Goal: Task Accomplishment & Management: Use online tool/utility

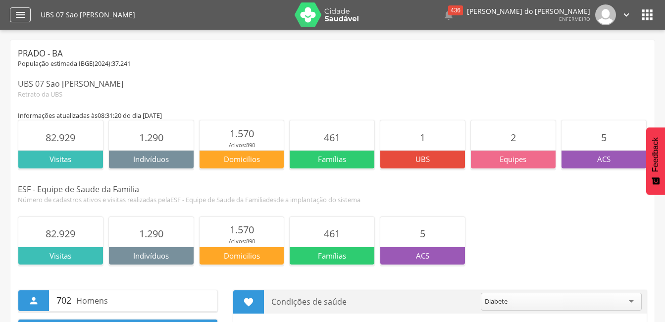
click at [20, 16] on icon "" at bounding box center [20, 15] width 12 height 12
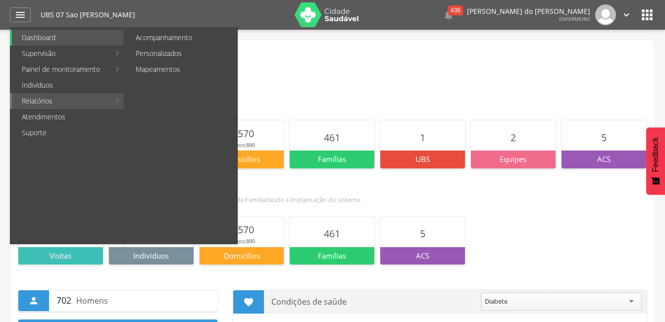
click at [64, 99] on link "Relatórios" at bounding box center [61, 101] width 98 height 16
click at [164, 55] on link "Personalizados" at bounding box center [181, 54] width 111 height 16
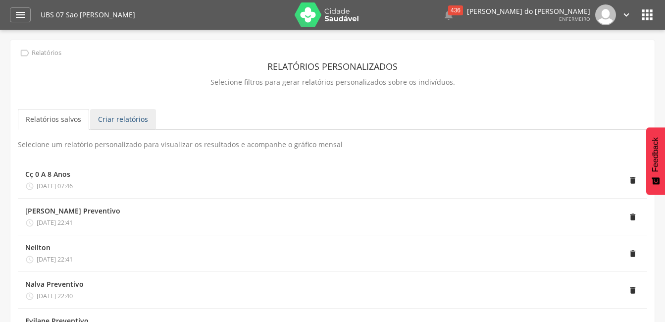
click at [133, 119] on link "Criar relatórios" at bounding box center [123, 119] width 66 height 21
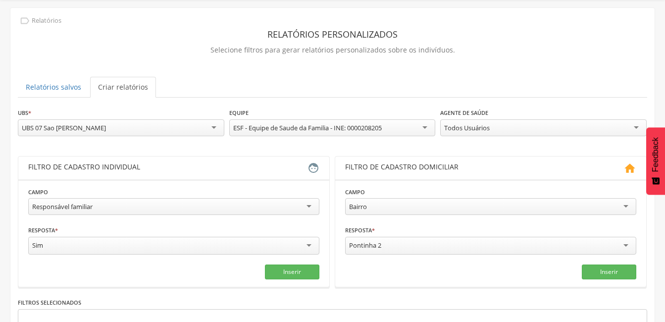
scroll to position [49, 0]
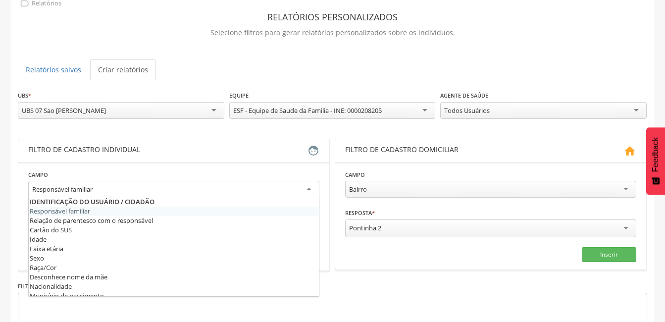
click at [272, 193] on div "Responsável familiar" at bounding box center [173, 190] width 291 height 18
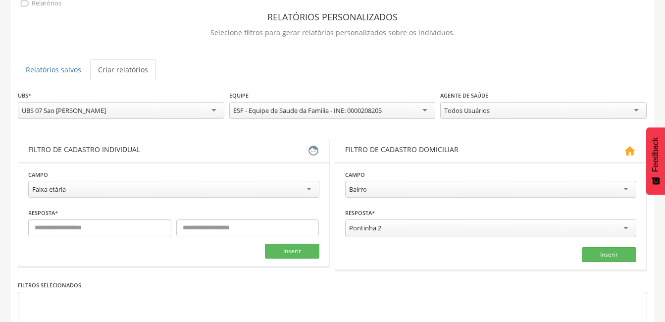
scroll to position [0, 0]
click at [123, 234] on input "text" at bounding box center [99, 227] width 143 height 17
type input "**"
click at [213, 219] on div "Resposta * ** Campo obrigatório" at bounding box center [173, 221] width 291 height 29
click at [215, 235] on input "text" at bounding box center [247, 227] width 143 height 17
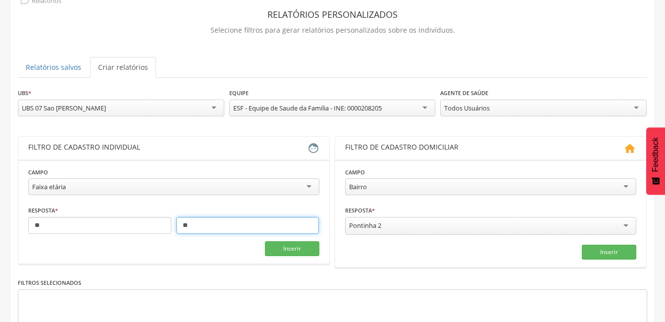
scroll to position [46, 0]
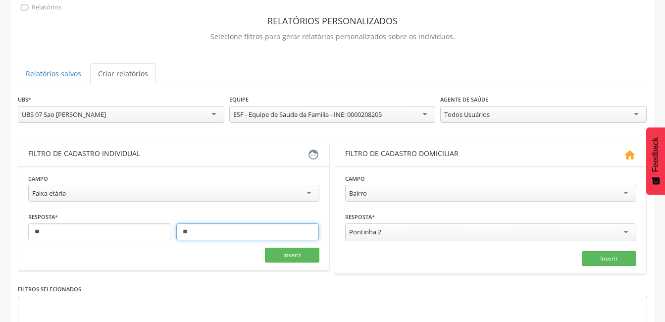
type input "**"
click at [636, 113] on div "Todos Usuários" at bounding box center [543, 114] width 206 height 17
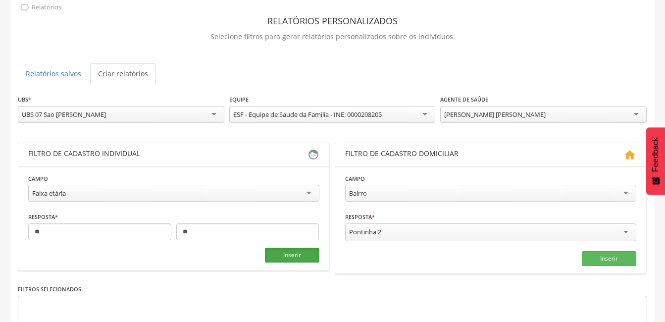
click at [295, 254] on button "Inserir" at bounding box center [292, 254] width 54 height 15
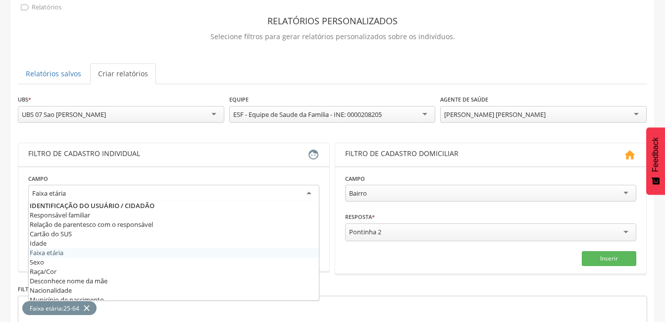
click at [310, 191] on div "Faixa etária" at bounding box center [173, 194] width 291 height 18
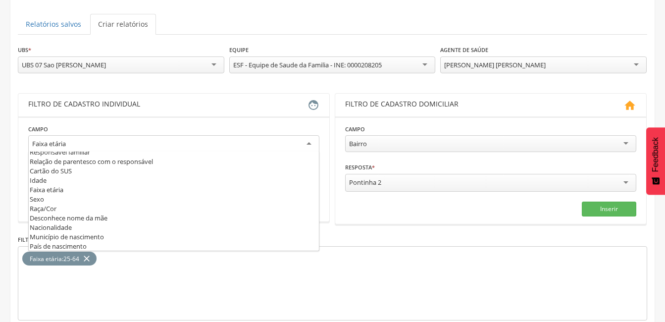
scroll to position [0, 0]
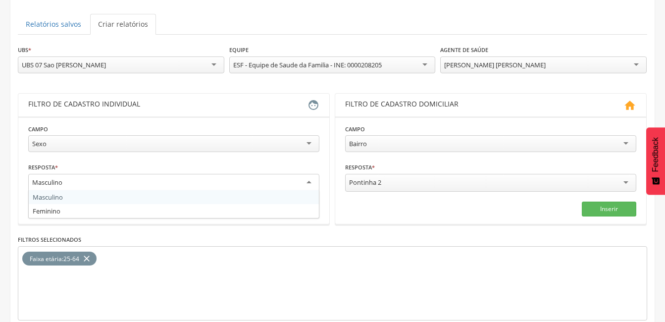
click at [307, 183] on div "Masculino" at bounding box center [173, 183] width 291 height 18
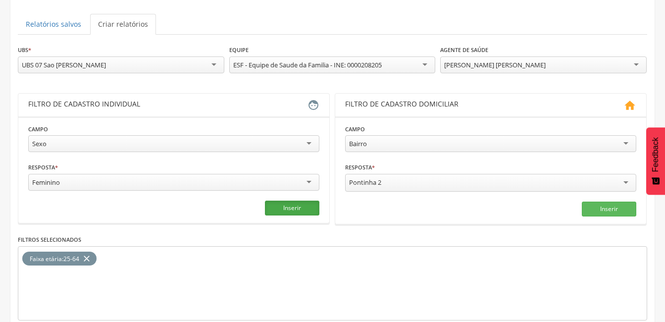
click at [285, 209] on button "Inserir" at bounding box center [292, 207] width 54 height 15
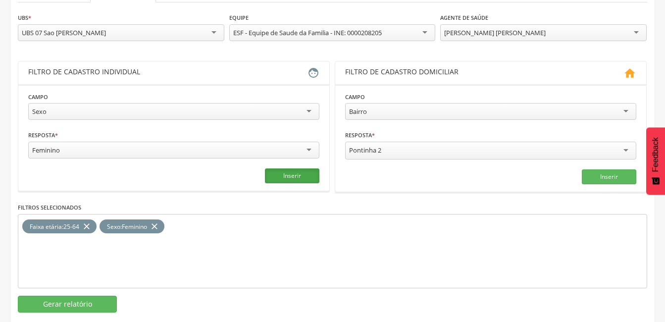
scroll to position [144, 0]
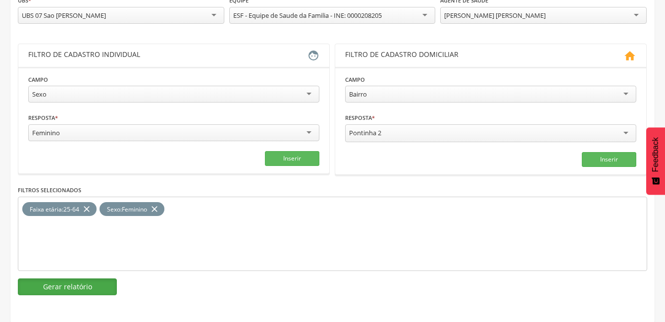
click at [81, 288] on button "Gerar relatório" at bounding box center [67, 286] width 99 height 17
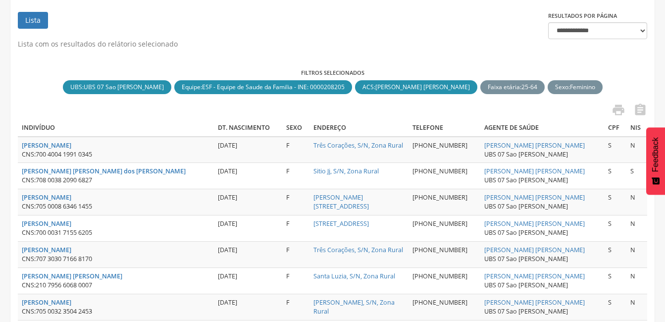
scroll to position [194, 0]
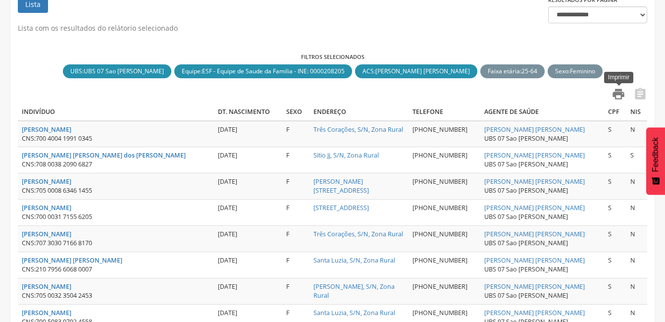
click at [620, 96] on icon "" at bounding box center [618, 94] width 14 height 14
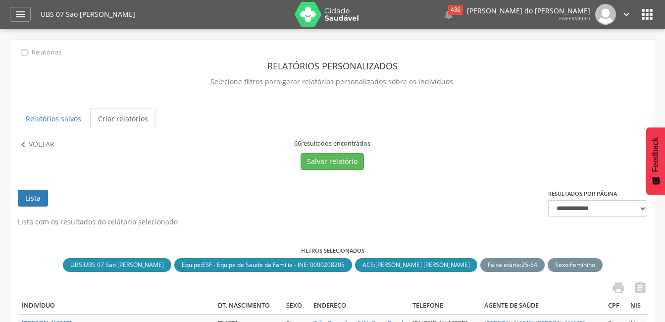
scroll to position [0, 0]
click at [41, 147] on p "Voltar" at bounding box center [42, 145] width 26 height 11
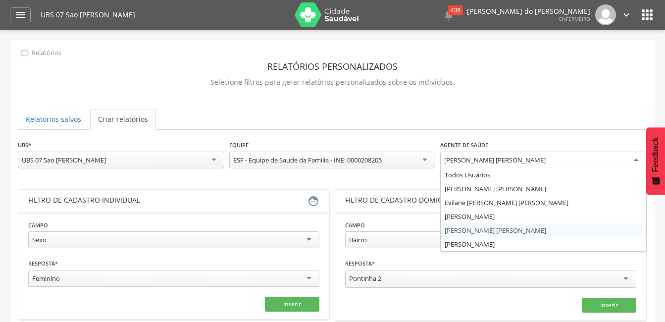
click at [633, 161] on div "[PERSON_NAME] [PERSON_NAME]" at bounding box center [543, 160] width 206 height 18
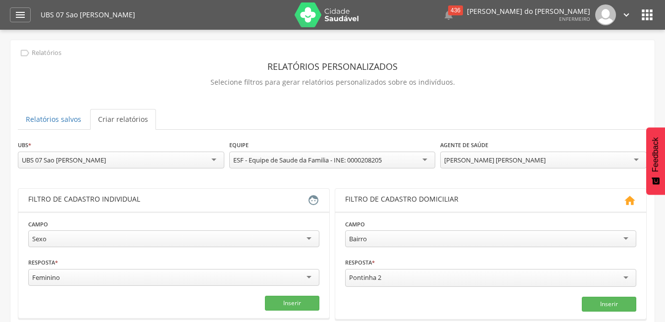
scroll to position [144, 0]
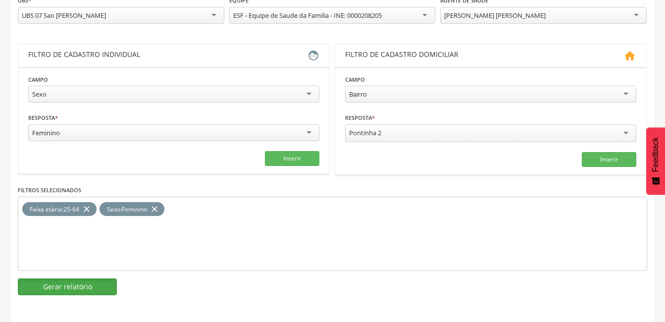
click at [72, 286] on button "Gerar relatório" at bounding box center [67, 286] width 99 height 17
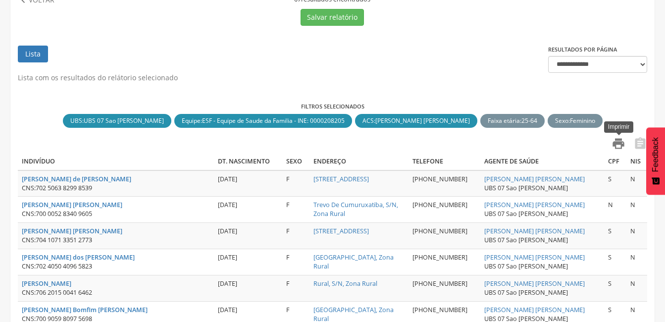
click at [619, 143] on icon "" at bounding box center [618, 144] width 14 height 14
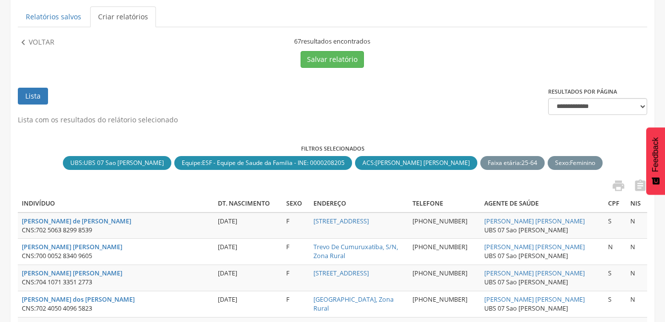
scroll to position [0, 0]
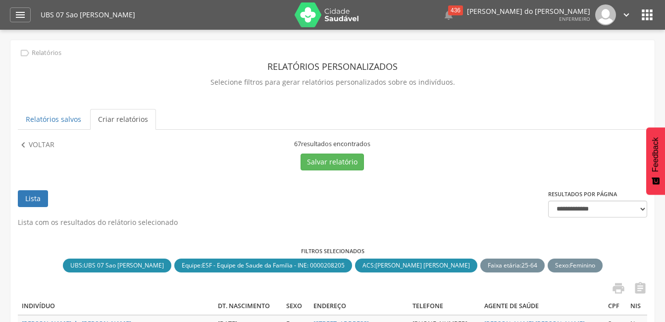
click at [38, 143] on p "Voltar" at bounding box center [42, 145] width 26 height 11
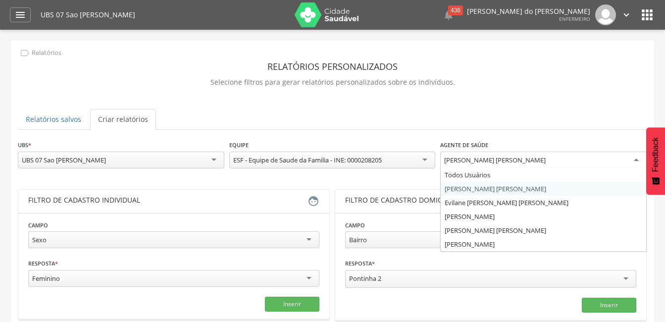
click at [639, 158] on div "[PERSON_NAME] [PERSON_NAME]" at bounding box center [543, 160] width 206 height 18
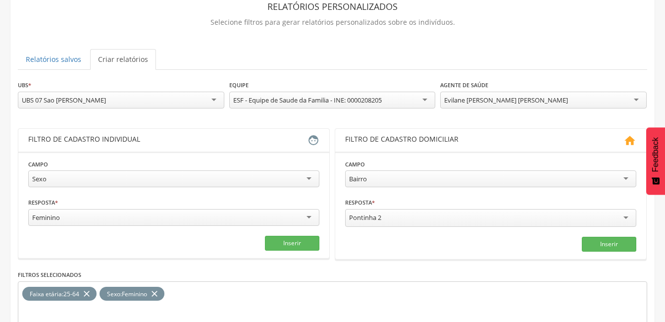
scroll to position [144, 0]
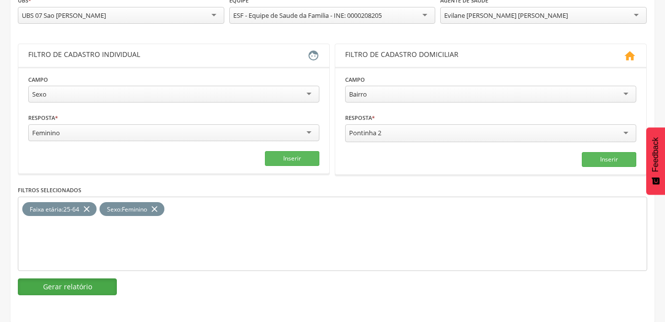
click at [87, 287] on button "Gerar relatório" at bounding box center [67, 286] width 99 height 17
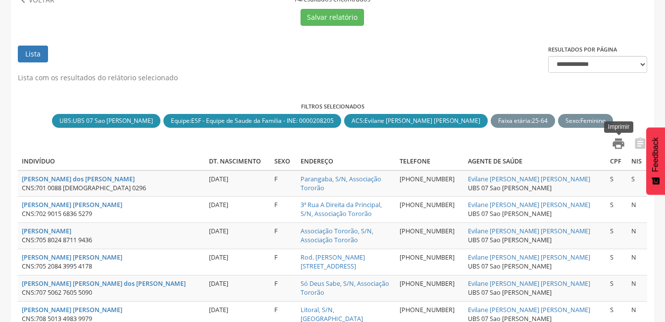
click at [619, 146] on icon "" at bounding box center [618, 144] width 14 height 14
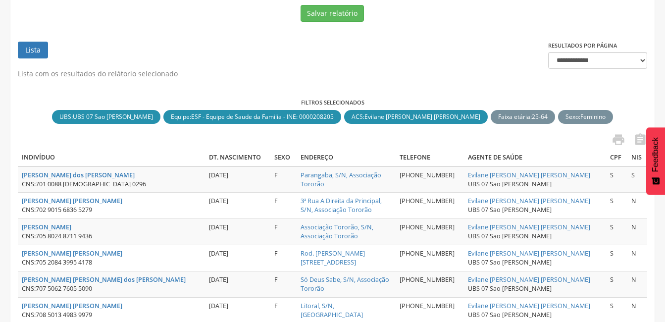
scroll to position [0, 0]
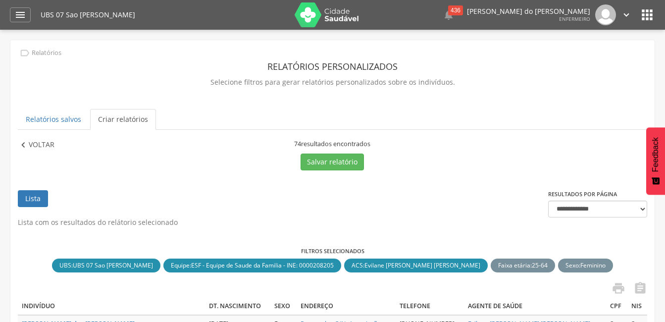
click at [48, 144] on p "Voltar" at bounding box center [42, 145] width 26 height 11
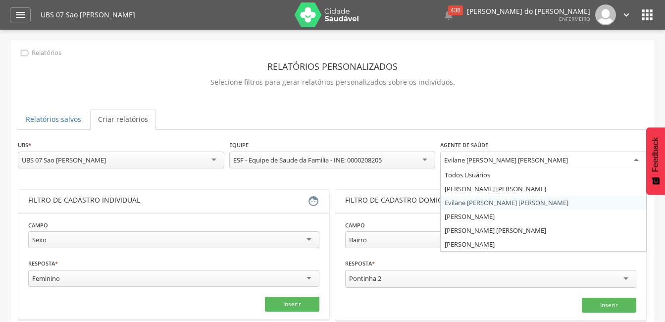
click at [631, 159] on div "Evilane [PERSON_NAME] [PERSON_NAME]" at bounding box center [543, 160] width 206 height 18
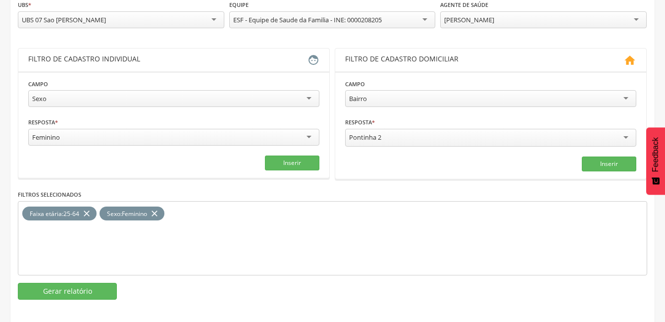
scroll to position [144, 0]
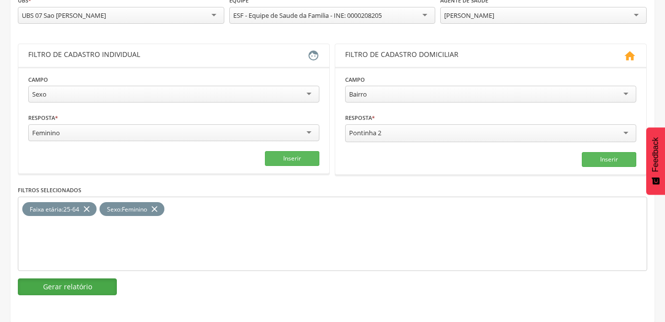
click at [74, 285] on button "Gerar relatório" at bounding box center [67, 286] width 99 height 17
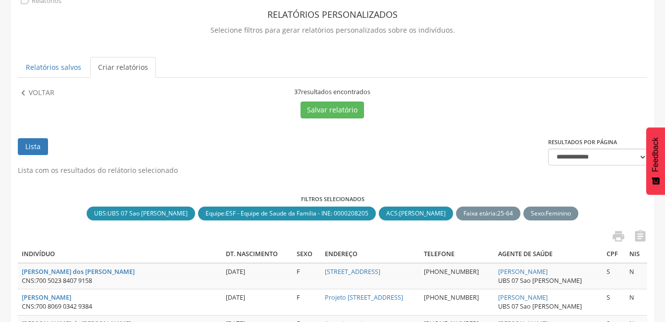
scroll to position [46, 0]
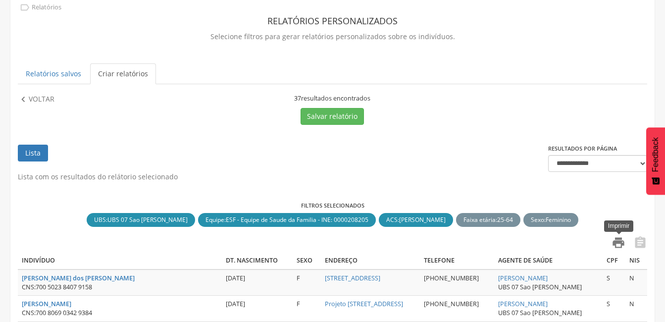
click at [615, 244] on icon "" at bounding box center [618, 243] width 14 height 14
click at [34, 102] on p "Voltar" at bounding box center [42, 99] width 26 height 11
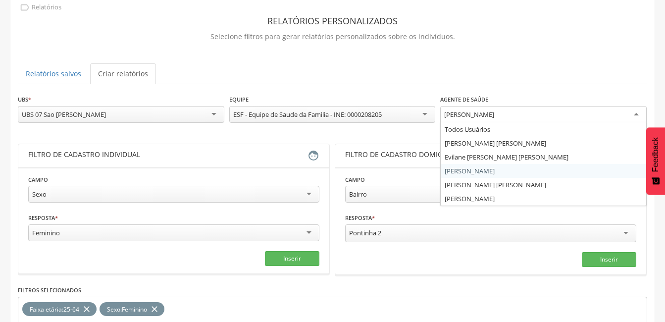
click at [613, 114] on div "[PERSON_NAME]" at bounding box center [543, 115] width 206 height 18
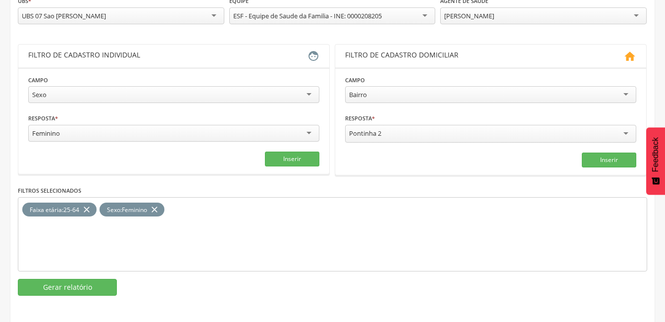
scroll to position [144, 0]
click at [90, 285] on button "Gerar relatório" at bounding box center [67, 286] width 99 height 17
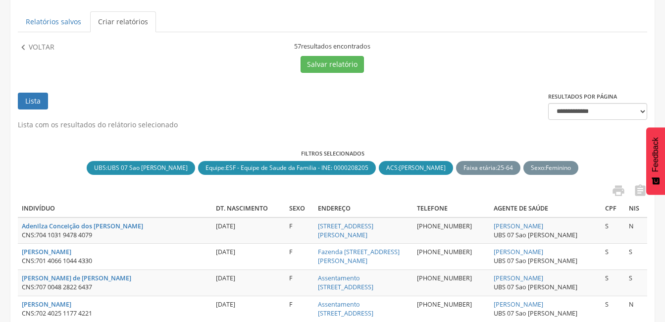
scroll to position [95, 0]
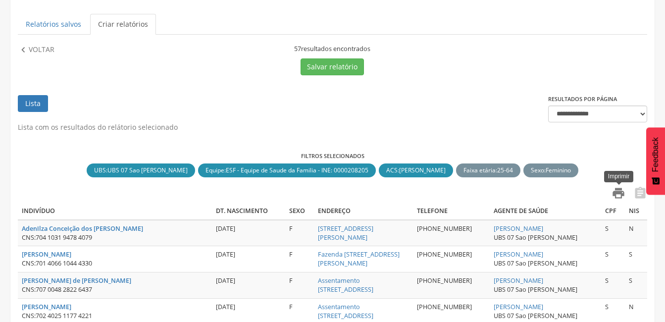
click at [613, 192] on icon "" at bounding box center [618, 193] width 14 height 14
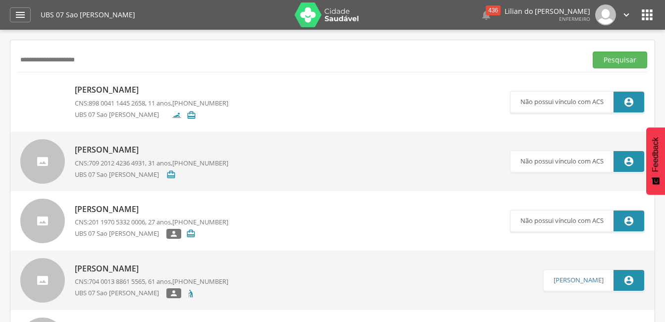
scroll to position [99, 0]
